Goal: Task Accomplishment & Management: Complete application form

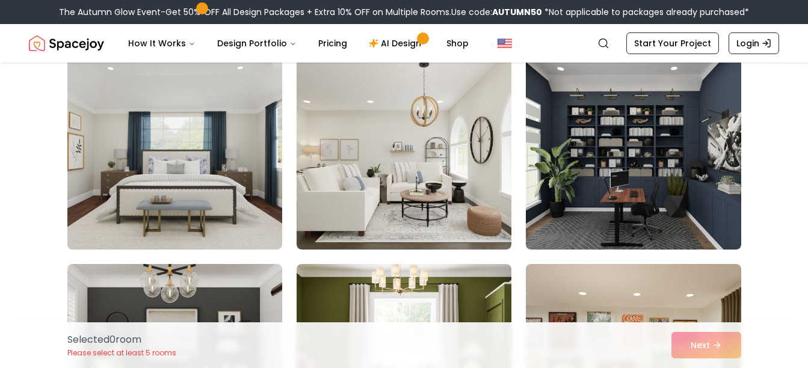
scroll to position [313, 0]
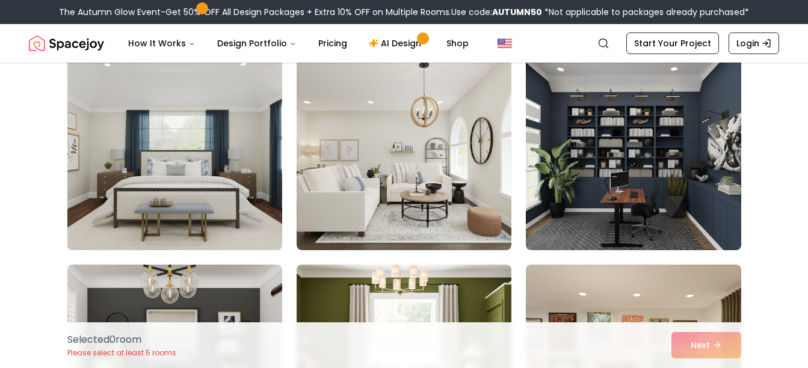
click at [195, 187] on img at bounding box center [175, 154] width 226 height 202
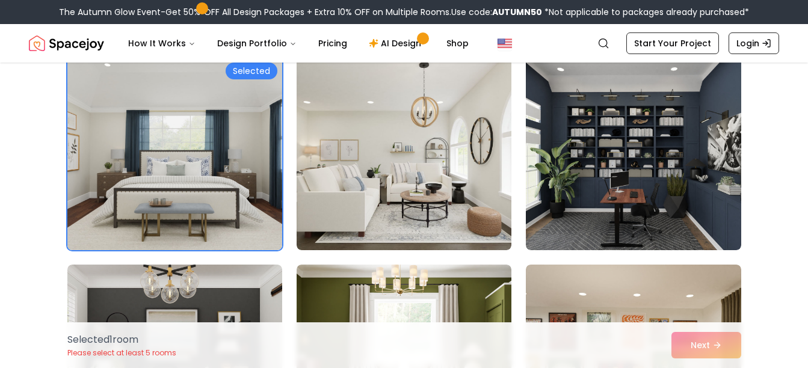
click at [195, 187] on img at bounding box center [175, 154] width 226 height 202
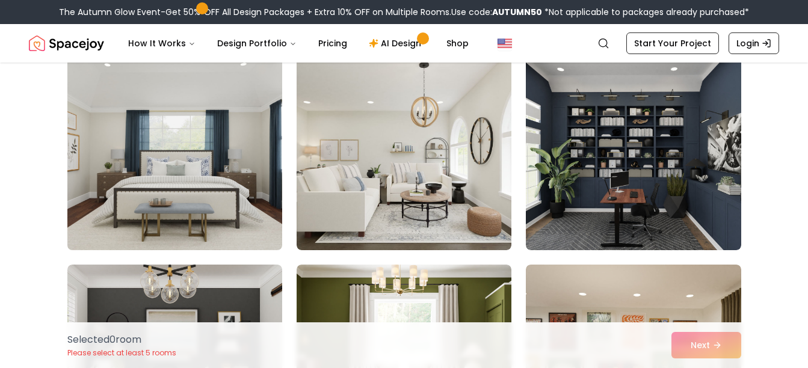
click at [195, 177] on img at bounding box center [175, 154] width 226 height 202
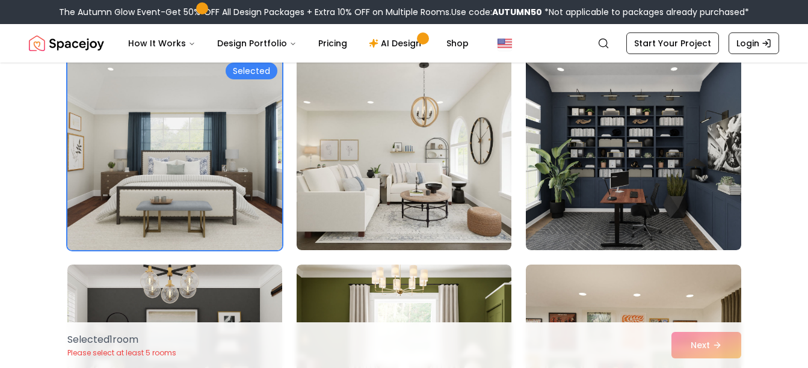
click at [200, 8] on span at bounding box center [202, 9] width 14 height 14
click at [404, 45] on link "AI Design" at bounding box center [396, 43] width 75 height 24
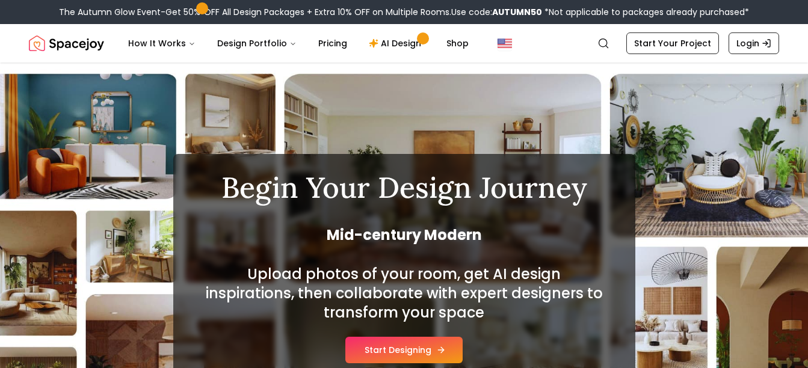
click at [416, 351] on button "Start Designing" at bounding box center [403, 350] width 117 height 26
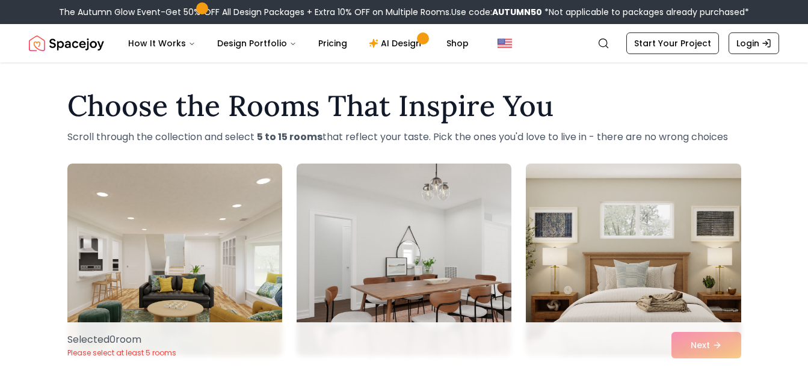
drag, startPoint x: 573, startPoint y: 266, endPoint x: 553, endPoint y: 192, distance: 75.9
click at [553, 192] on img at bounding box center [633, 260] width 226 height 202
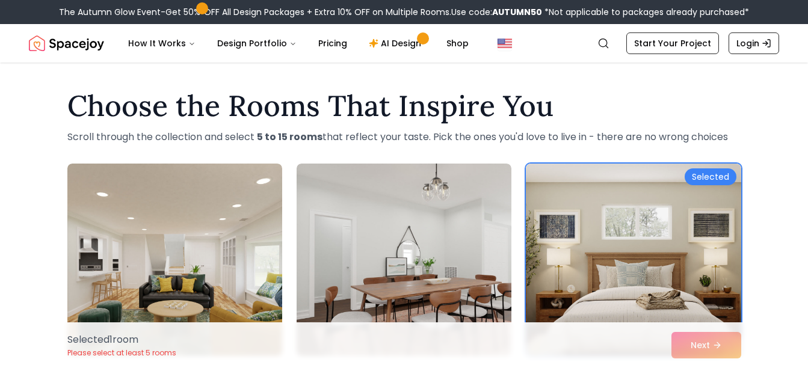
click at [395, 29] on nav "Spacejoy Search How It Works Design Portfolio Pricing AI Design Shop Search Sta…" at bounding box center [404, 43] width 750 height 38
click at [398, 43] on link "AI Design" at bounding box center [396, 43] width 75 height 24
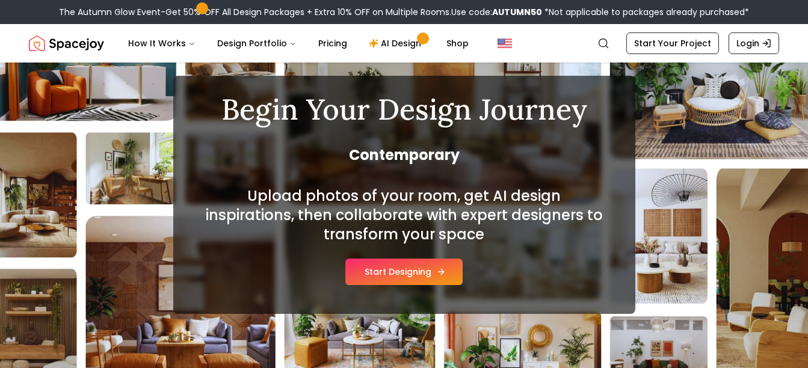
scroll to position [86, 0]
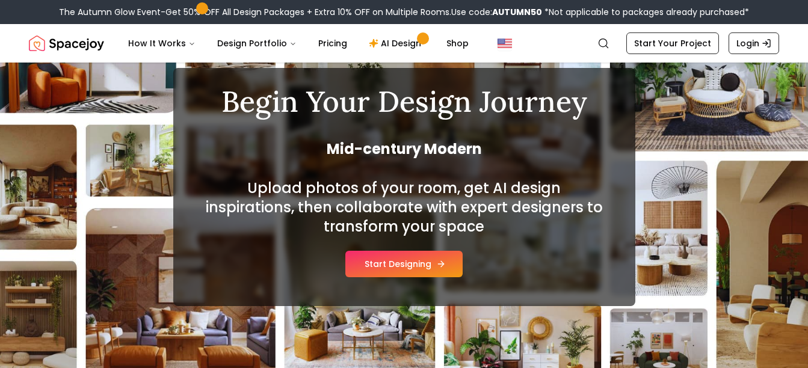
click at [402, 260] on button "Start Designing" at bounding box center [403, 264] width 117 height 26
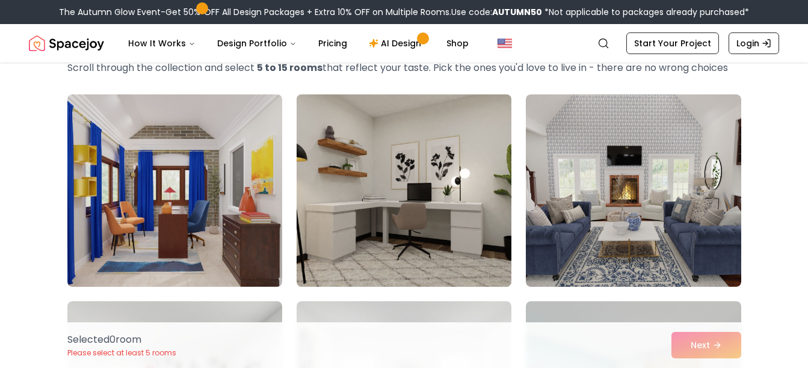
scroll to position [70, 0]
click at [402, 261] on img at bounding box center [404, 190] width 226 height 202
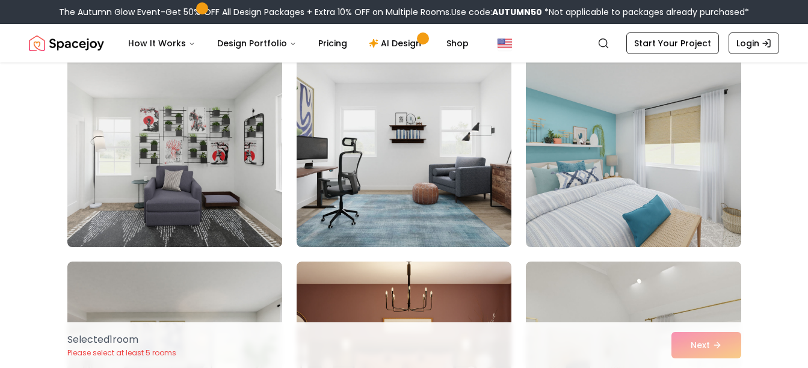
scroll to position [323, 0]
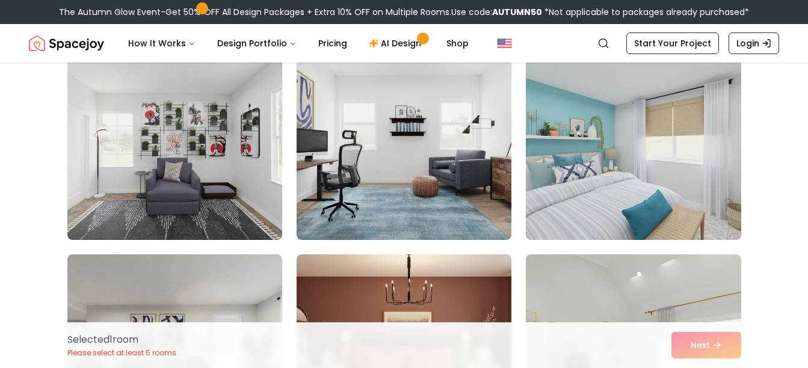
click at [582, 182] on img at bounding box center [633, 144] width 226 height 202
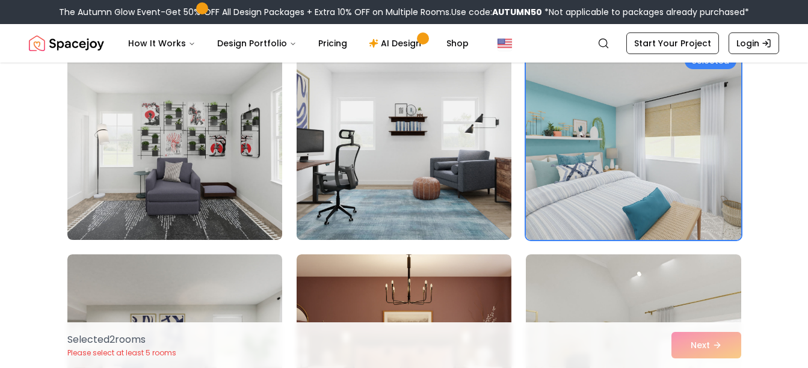
click at [484, 189] on img at bounding box center [404, 144] width 226 height 202
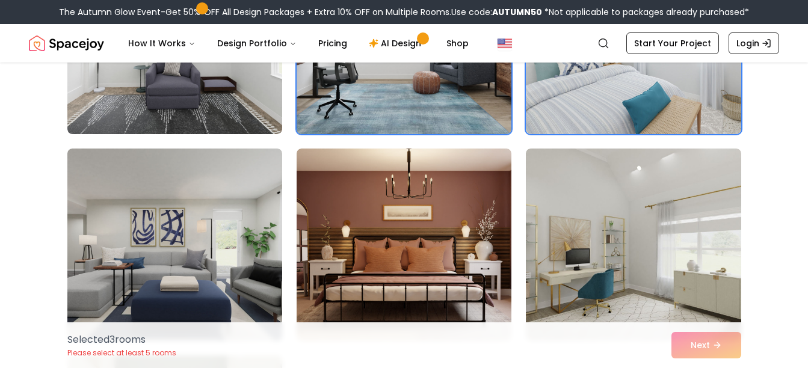
scroll to position [429, 0]
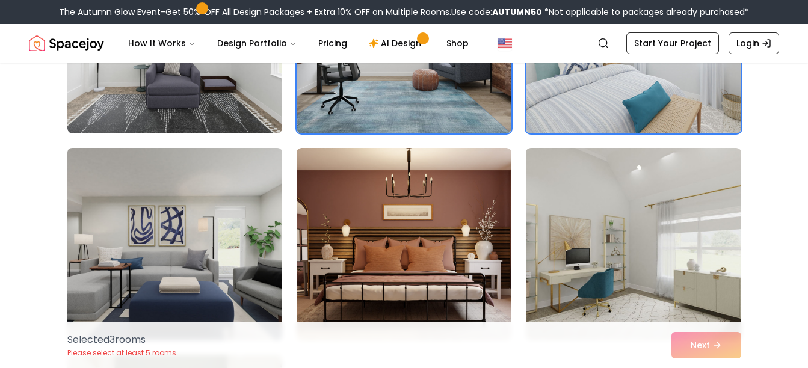
click at [214, 217] on img at bounding box center [175, 244] width 226 height 202
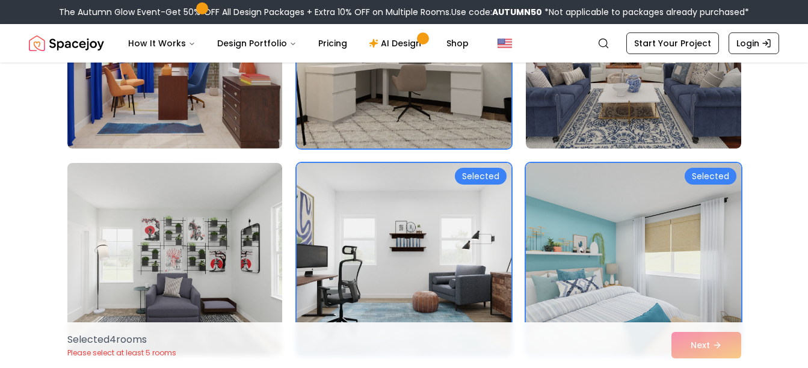
scroll to position [206, 0]
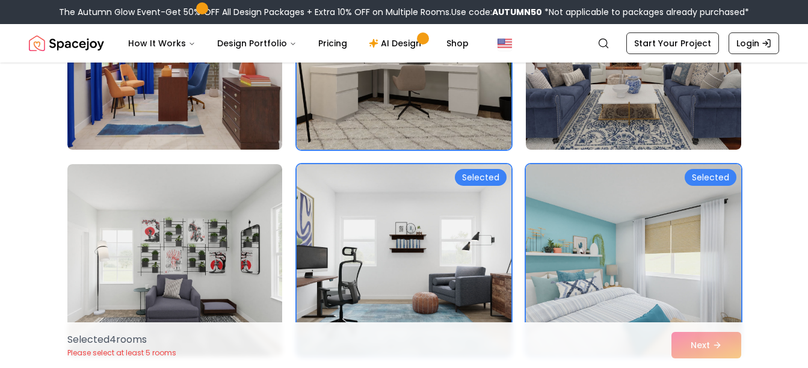
click at [198, 7] on span at bounding box center [201, 8] width 7 height 7
click at [700, 43] on link "Start Your Project" at bounding box center [672, 43] width 93 height 22
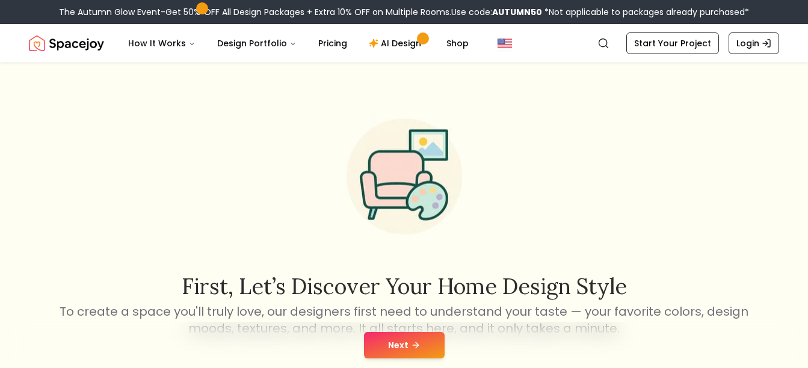
click at [402, 337] on button "Next" at bounding box center [404, 345] width 81 height 26
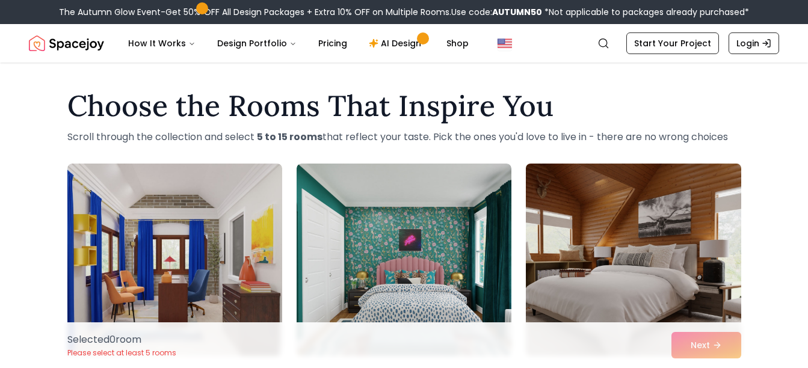
click at [616, 260] on img at bounding box center [633, 260] width 226 height 202
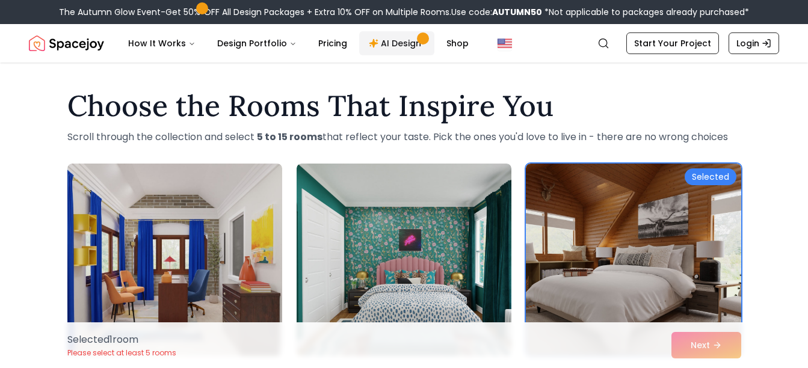
click at [420, 37] on span "Main" at bounding box center [423, 38] width 7 height 7
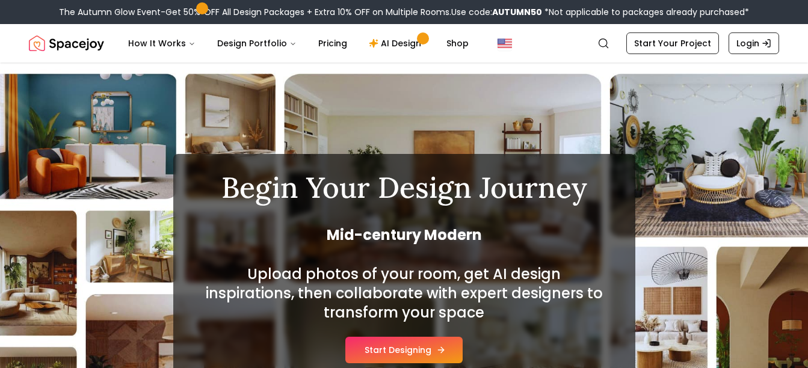
drag, startPoint x: 386, startPoint y: 344, endPoint x: 367, endPoint y: 350, distance: 19.6
drag, startPoint x: 367, startPoint y: 350, endPoint x: 300, endPoint y: 309, distance: 79.1
click at [300, 309] on h2 "Upload photos of your room, get AI design inspirations, then collaborate with e…" at bounding box center [404, 294] width 404 height 58
click at [380, 351] on button "Start Designing" at bounding box center [403, 350] width 117 height 26
